Goal: Find specific page/section

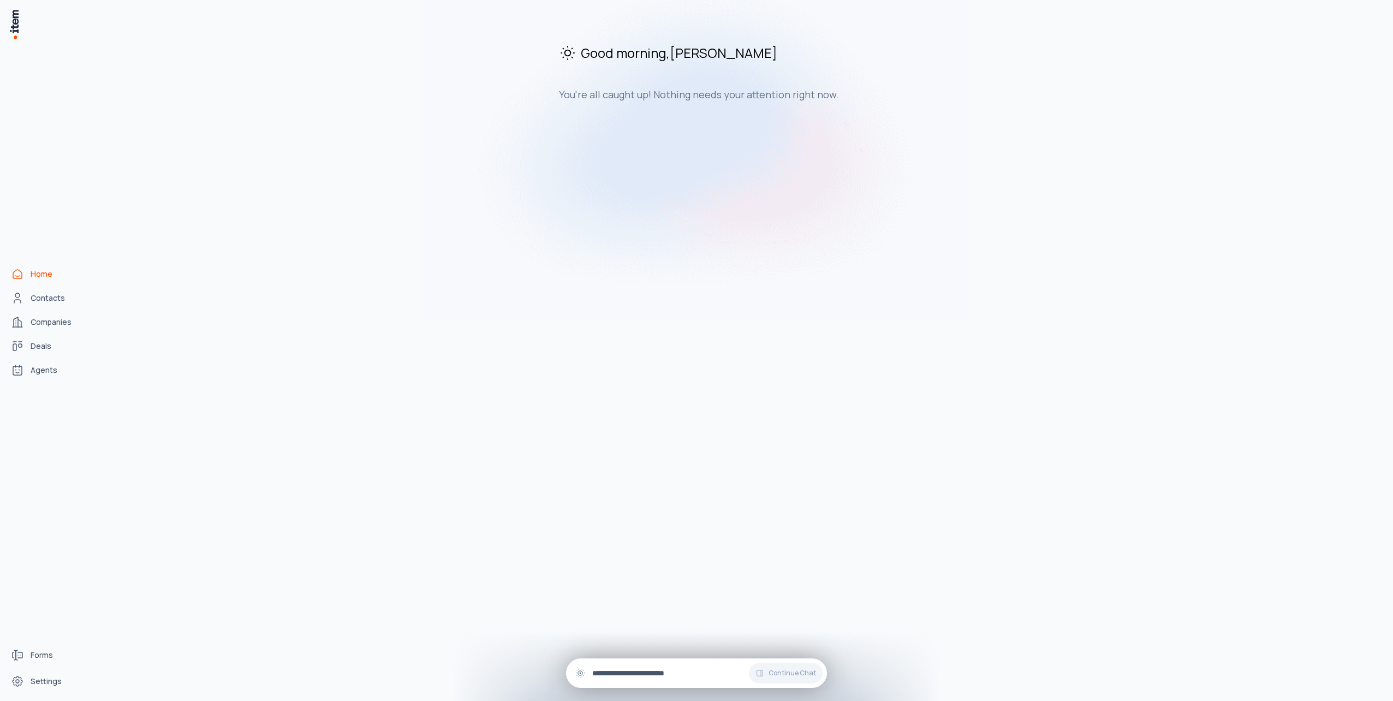
click at [670, 667] on div "Continue Chat" at bounding box center [696, 672] width 261 height 29
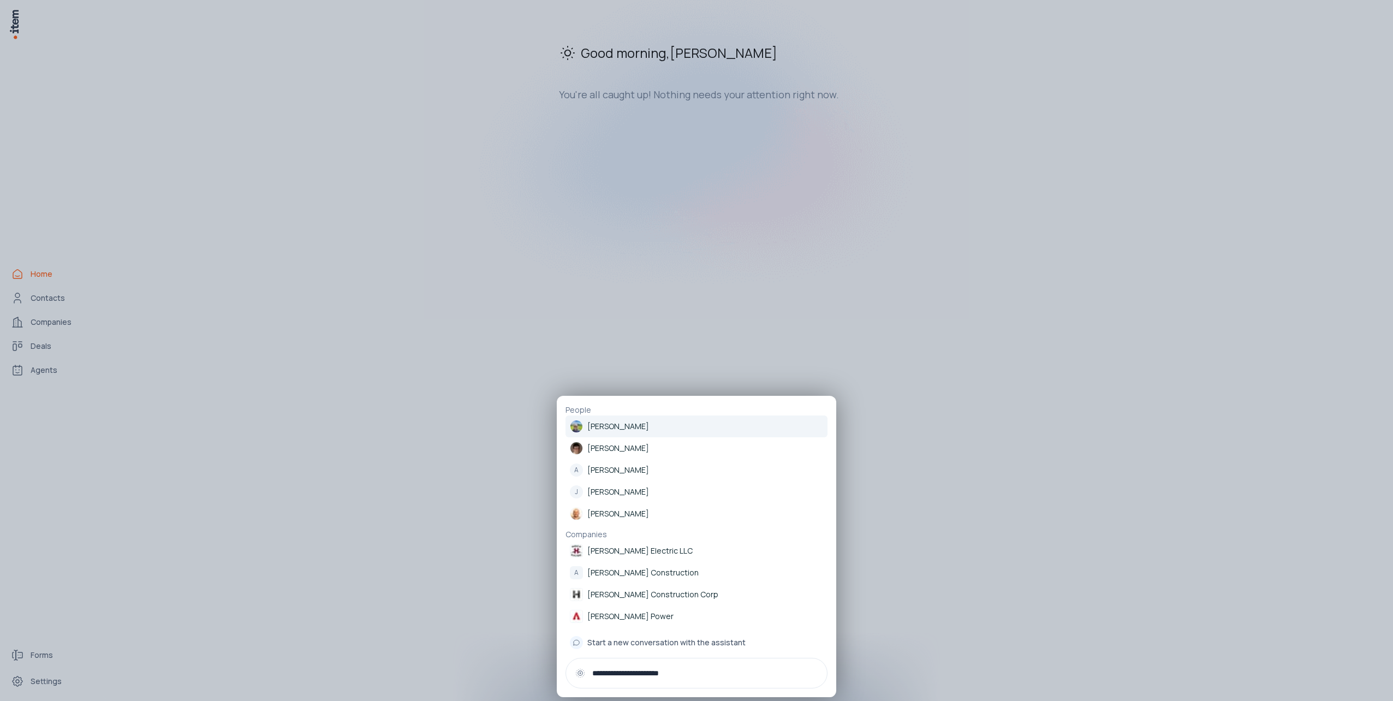
type input "**********"
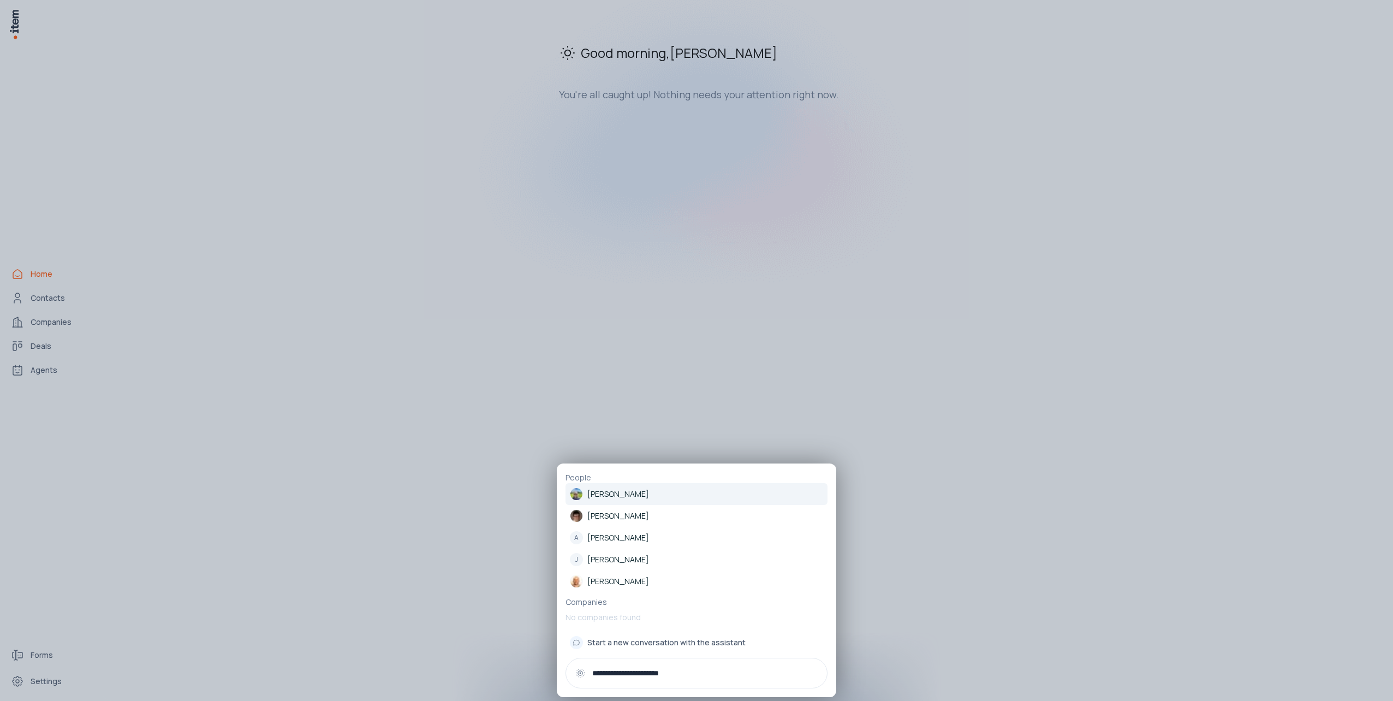
click at [655, 486] on link "[PERSON_NAME]" at bounding box center [697, 494] width 262 height 22
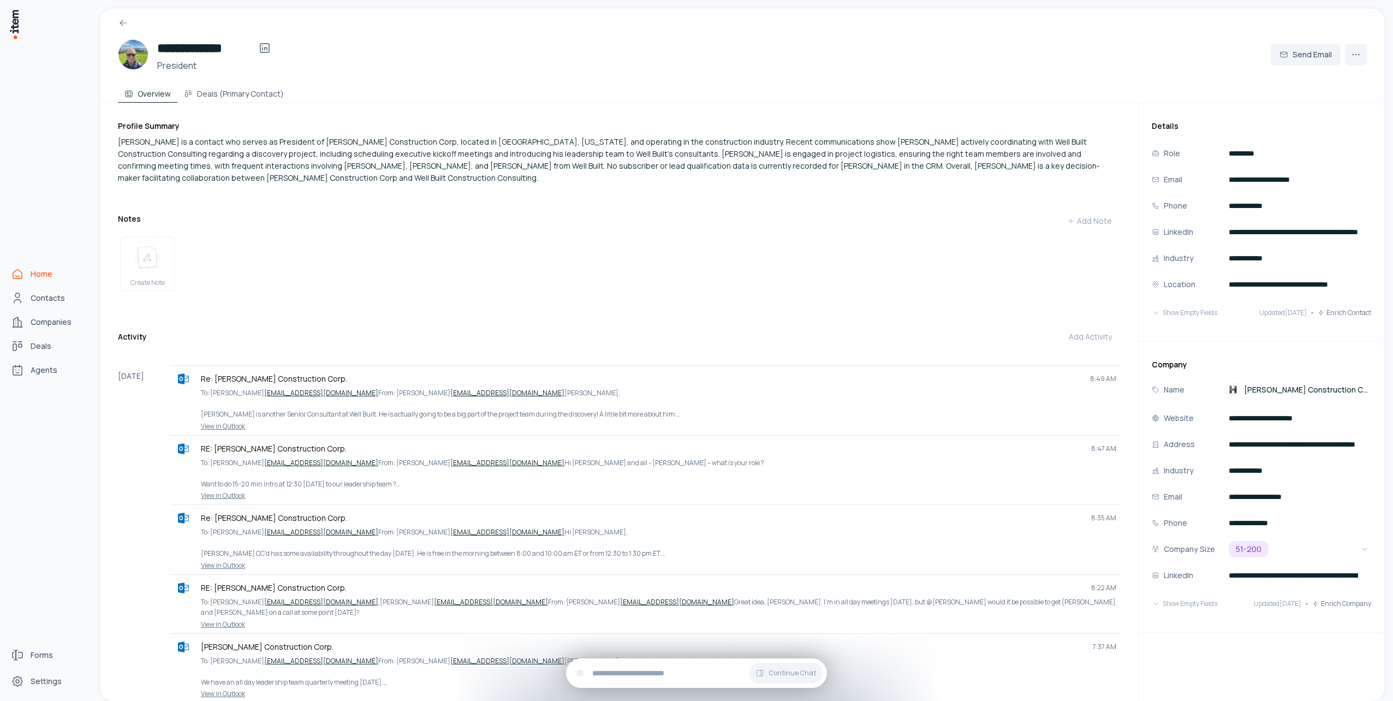
click at [47, 276] on span "Home" at bounding box center [42, 274] width 22 height 11
